Goal: Find contact information: Find contact information

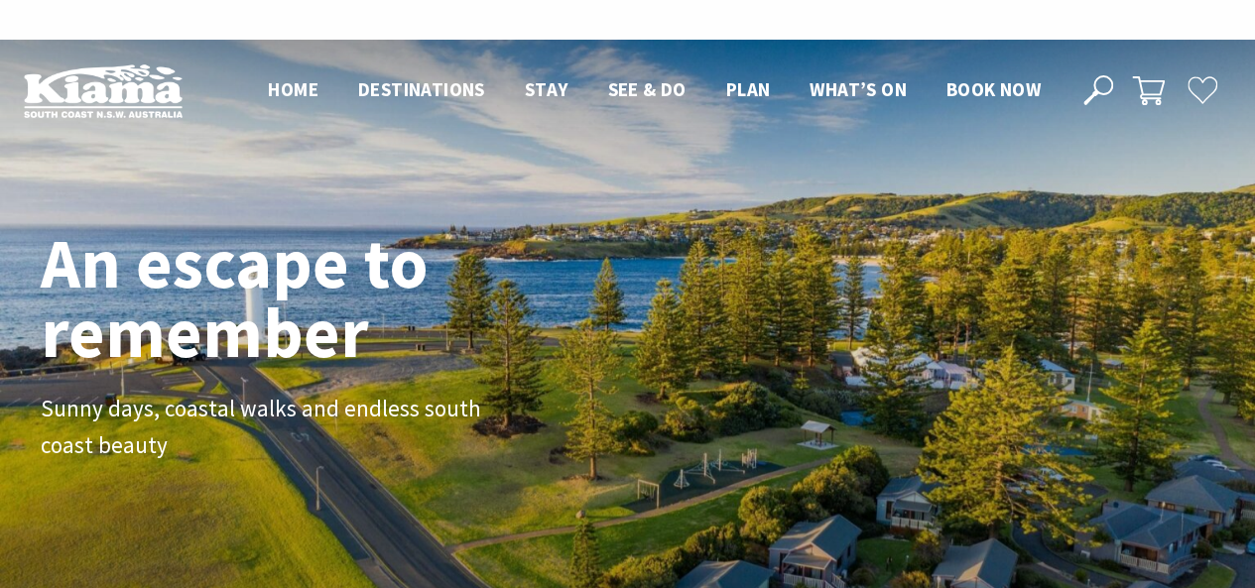
scroll to position [10, 10]
click at [1026, 331] on div "An escape to remember Sunny days, coastal walks and endless south coast beauty" at bounding box center [628, 362] width 1190 height 284
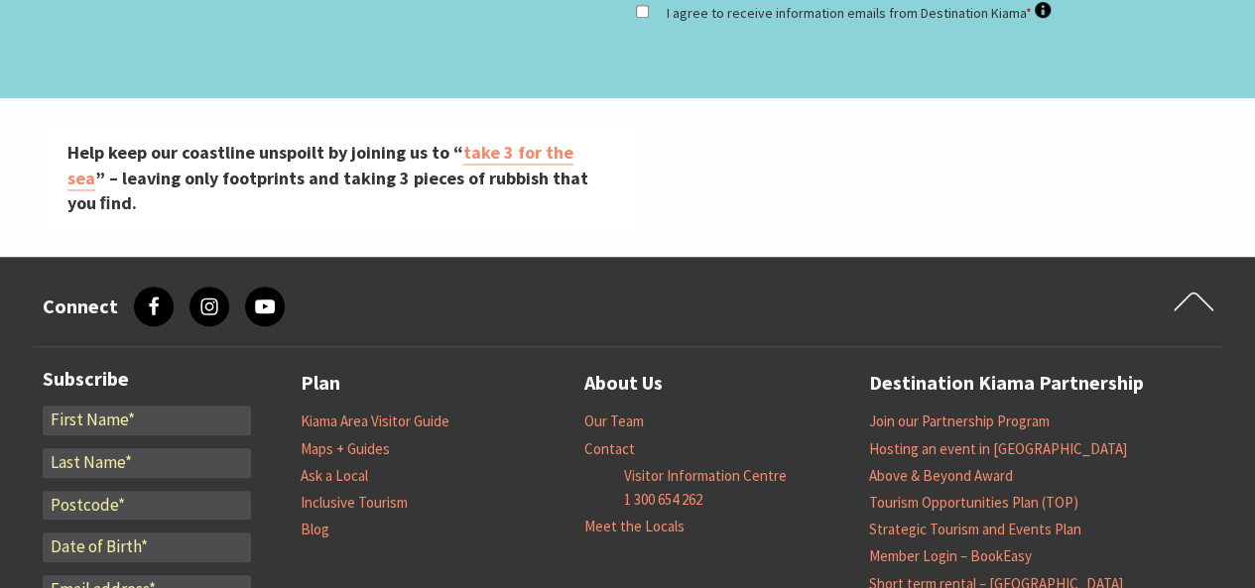
scroll to position [8159, 0]
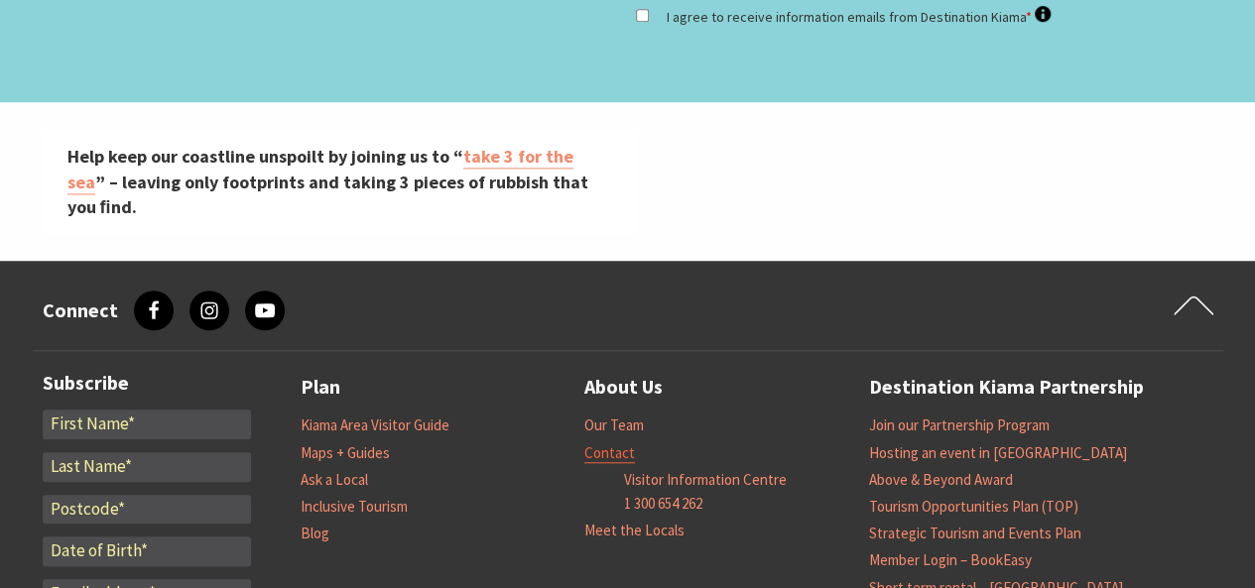
click at [620, 443] on link "Contact" at bounding box center [609, 453] width 51 height 20
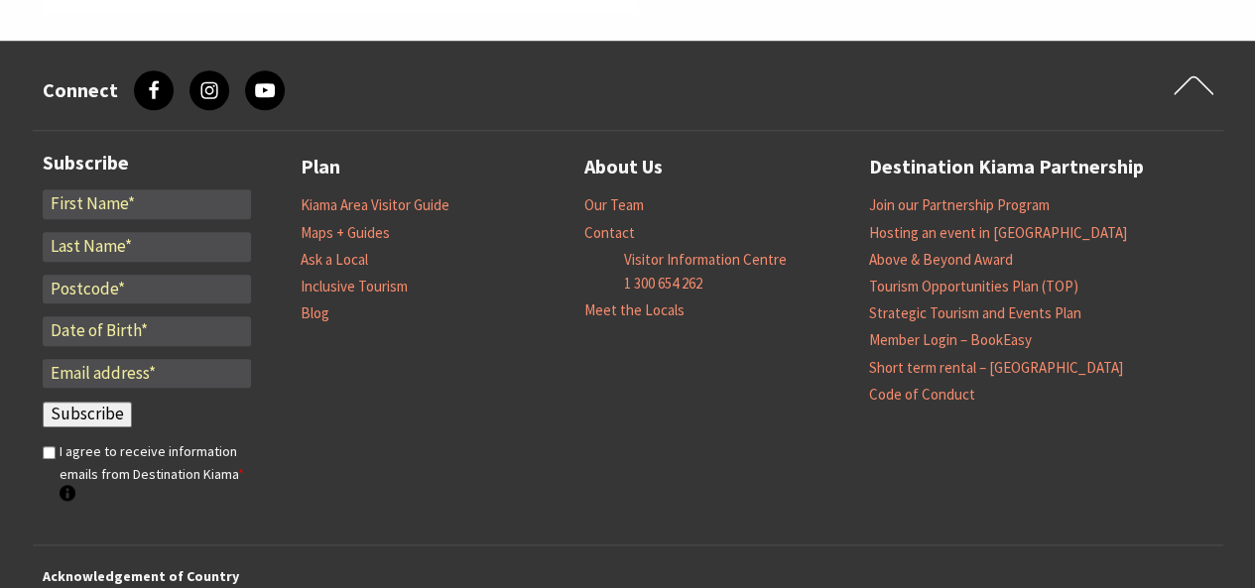
scroll to position [331, 1269]
